Goal: Find specific page/section: Find specific page/section

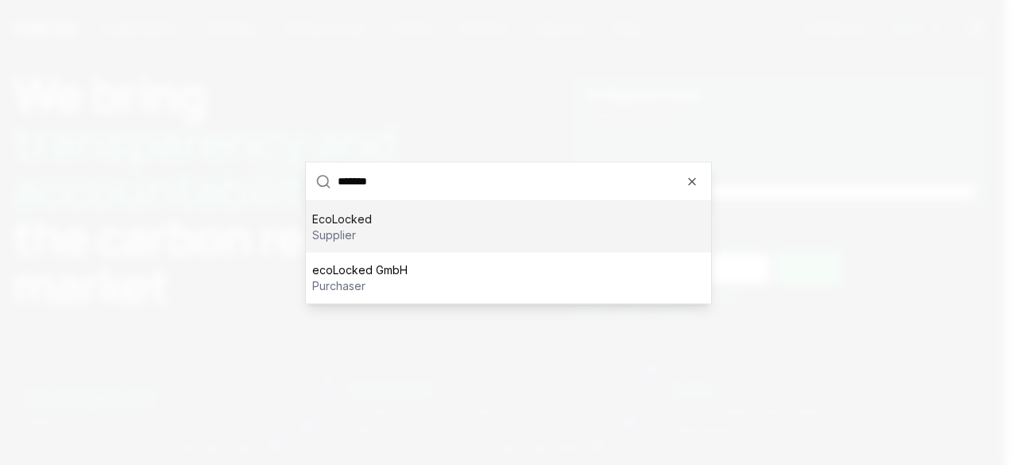
type input "*******"
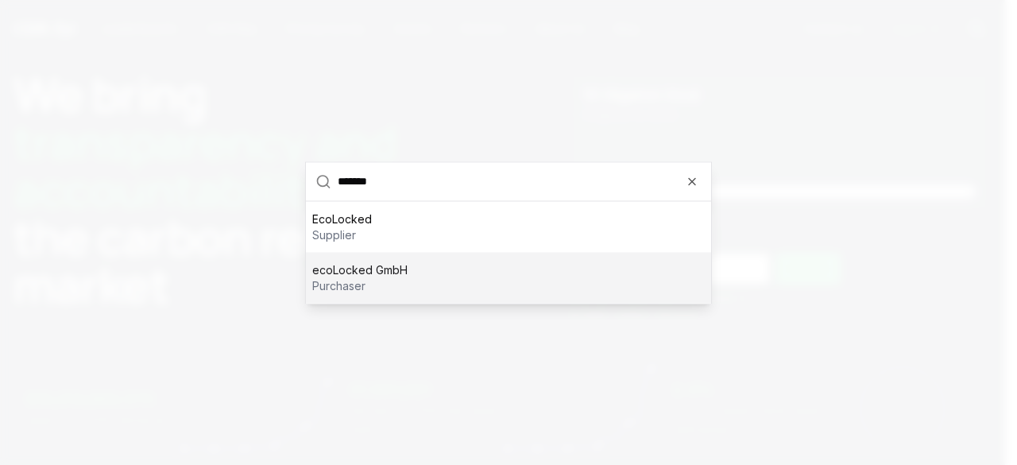
click at [382, 284] on p "purchaser" at bounding box center [359, 285] width 95 height 16
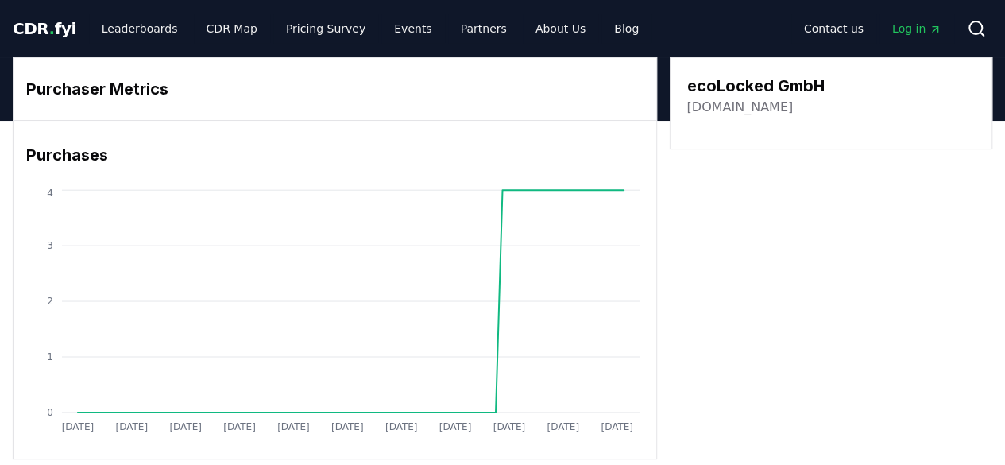
click at [931, 40] on link "Log in" at bounding box center [916, 28] width 75 height 29
click at [967, 29] on icon at bounding box center [976, 28] width 19 height 19
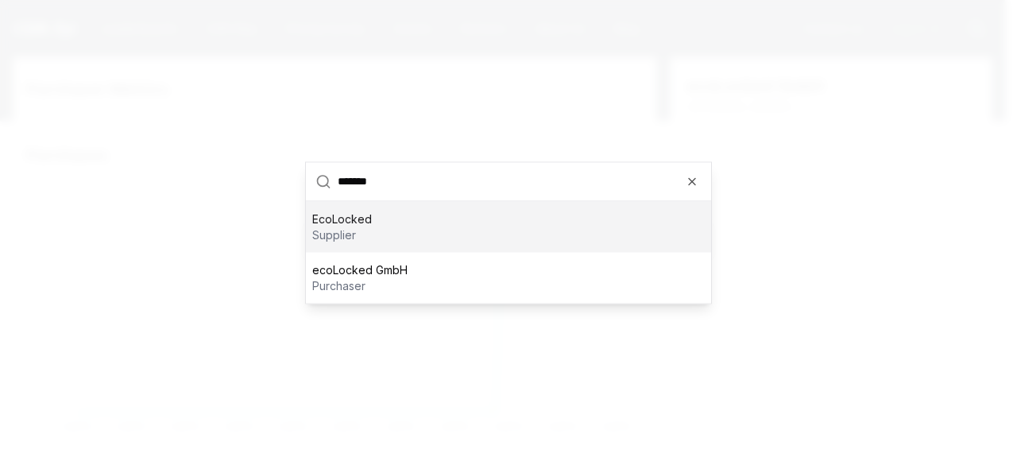
click at [372, 228] on div "EcoLocked supplier" at bounding box center [508, 226] width 405 height 51
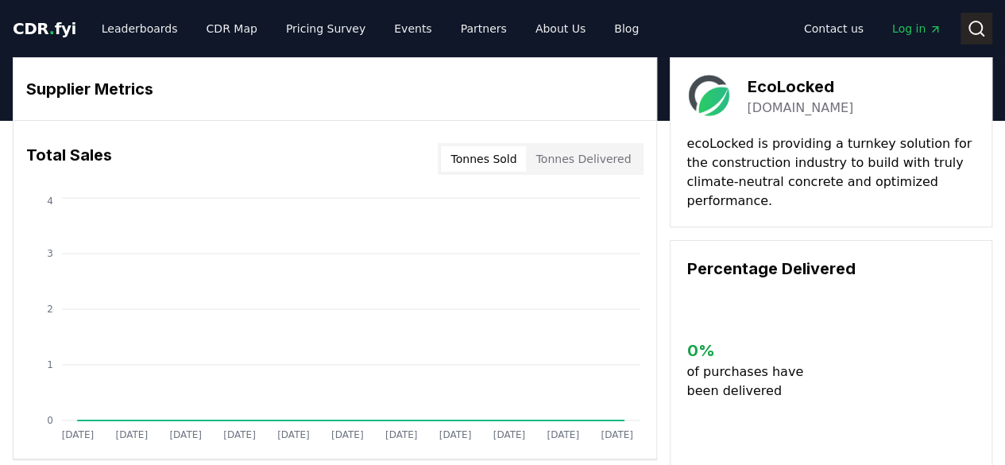
click at [986, 41] on button "Search" at bounding box center [976, 29] width 32 height 32
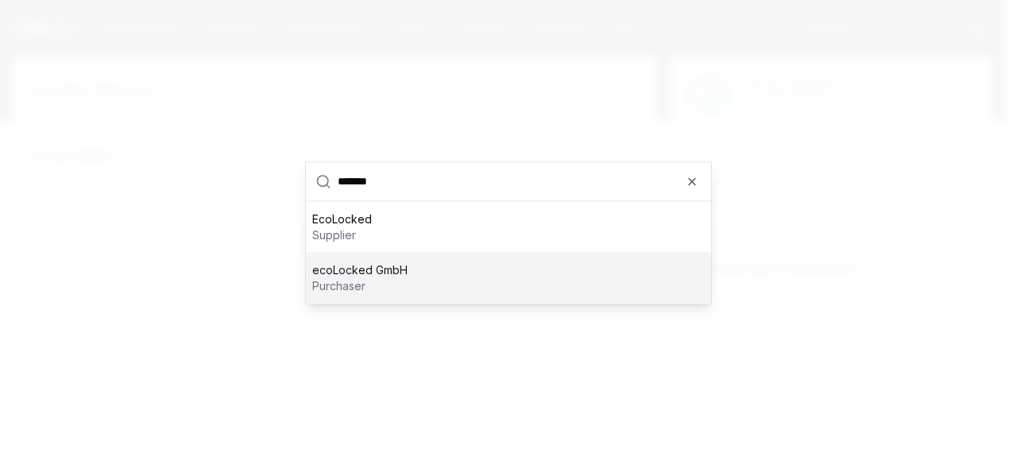
click at [402, 278] on p "purchaser" at bounding box center [359, 285] width 95 height 16
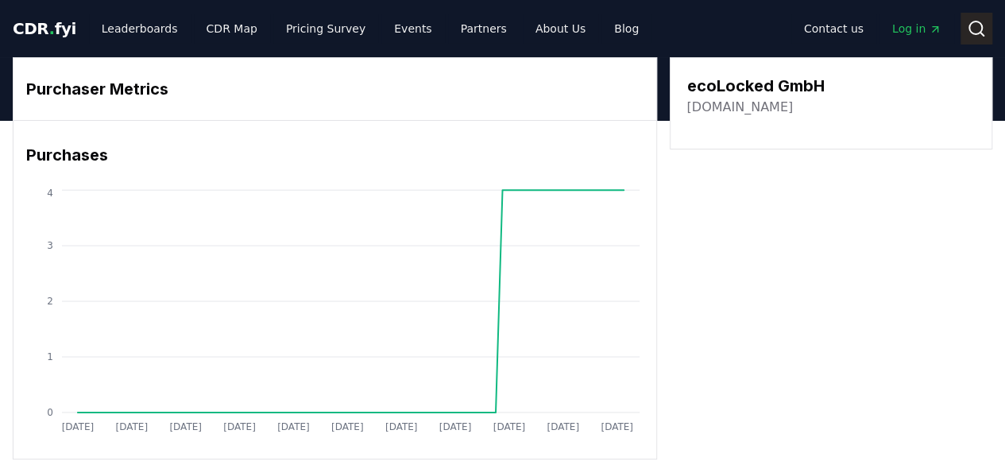
click at [966, 32] on button "Search" at bounding box center [976, 29] width 32 height 32
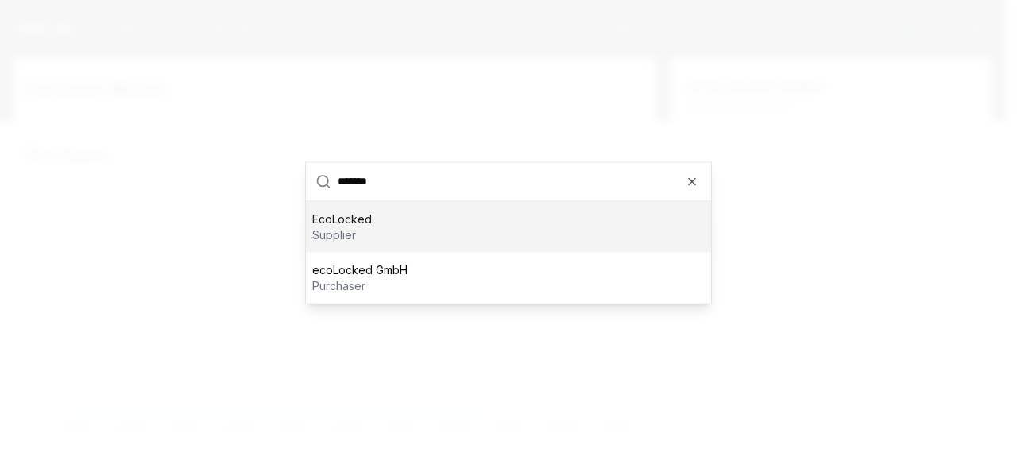
click at [380, 231] on div "EcoLocked supplier" at bounding box center [508, 226] width 405 height 51
